Goal: Find specific page/section

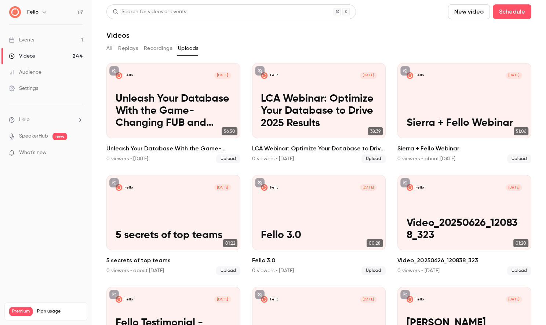
click at [156, 47] on button "Recordings" at bounding box center [158, 49] width 28 height 12
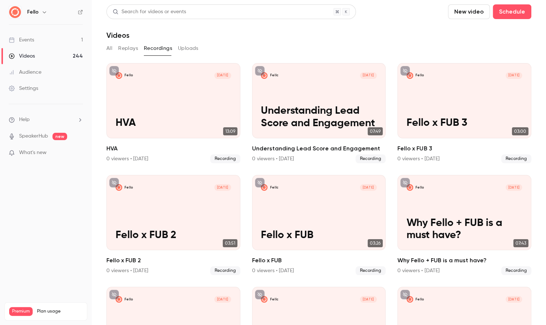
click at [28, 40] on div "Events" at bounding box center [21, 39] width 25 height 7
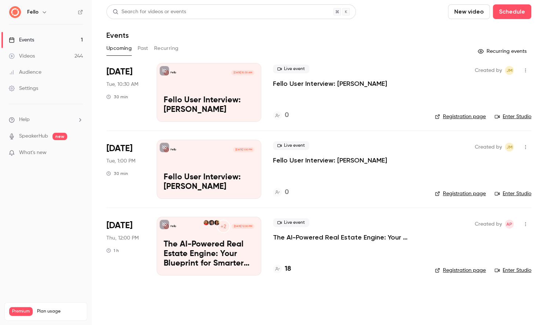
click at [142, 49] on button "Past" at bounding box center [142, 49] width 11 height 12
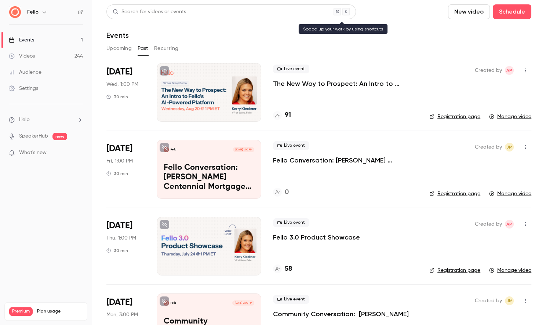
click at [184, 12] on div "Search for videos or events" at bounding box center [149, 12] width 73 height 8
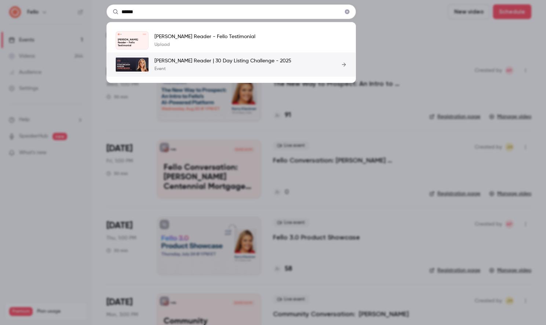
type input "******"
click at [198, 60] on p "[PERSON_NAME] Reader | 30 Day Listing Challenge - 2025" at bounding box center [222, 60] width 137 height 7
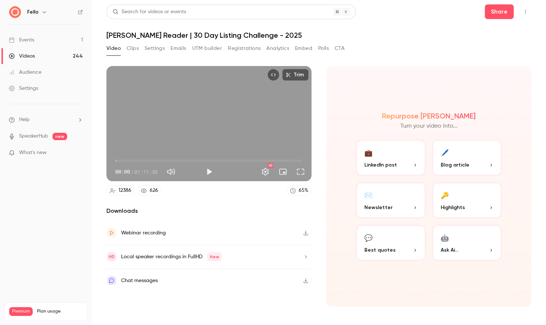
click at [132, 48] on button "Clips" at bounding box center [132, 49] width 12 height 12
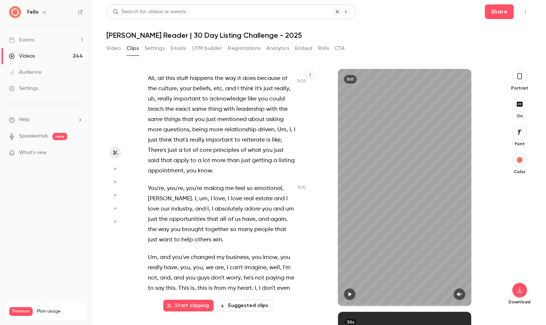
scroll to position [16951, 0]
